Goal: Task Accomplishment & Management: Manage account settings

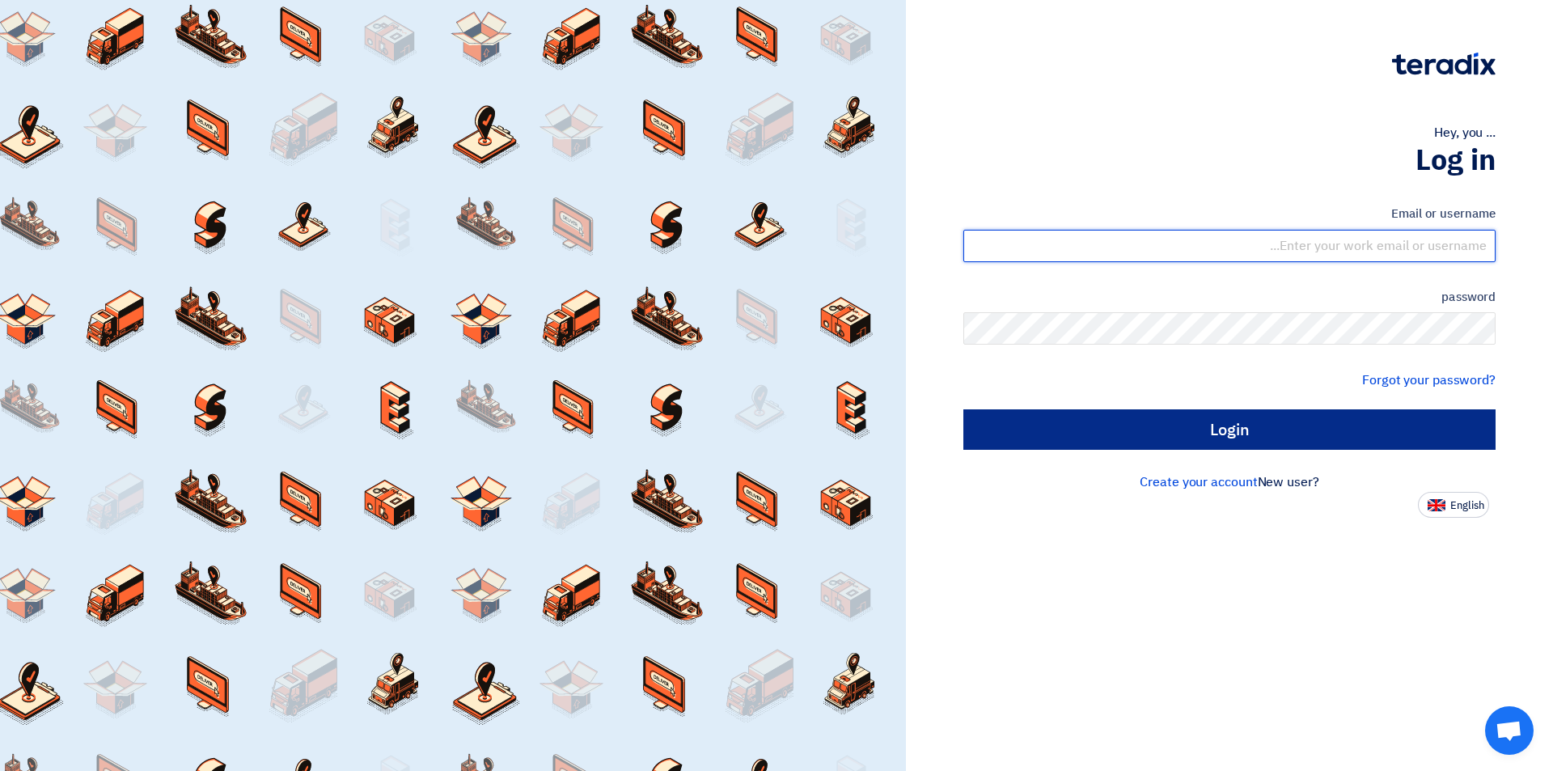
type input "sales@tareeqalkhair.com"
click at [1168, 437] on input "Login" at bounding box center [1229, 429] width 532 height 40
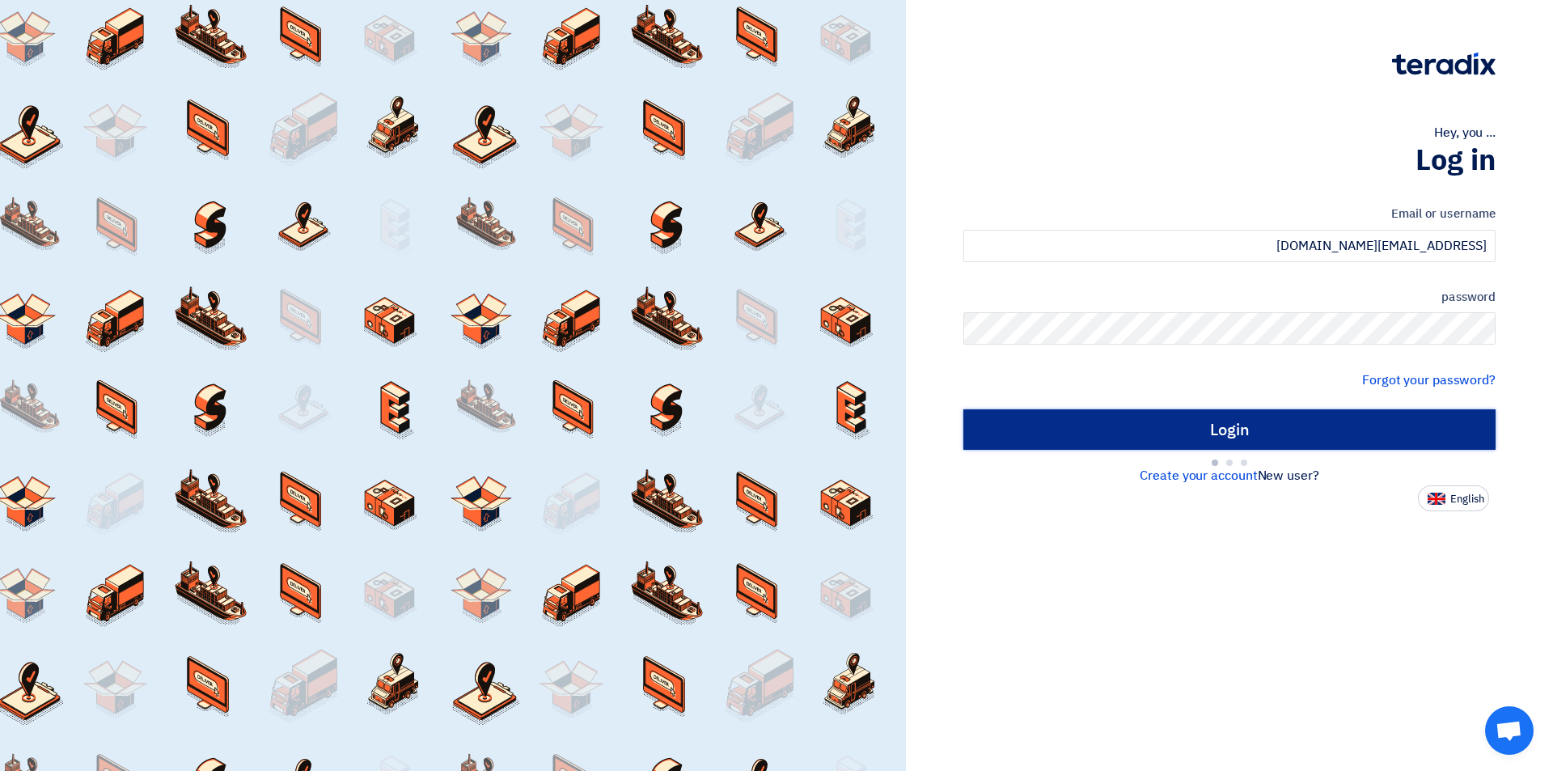
type input "Sign in"
